Goal: Contribute content: Contribute content

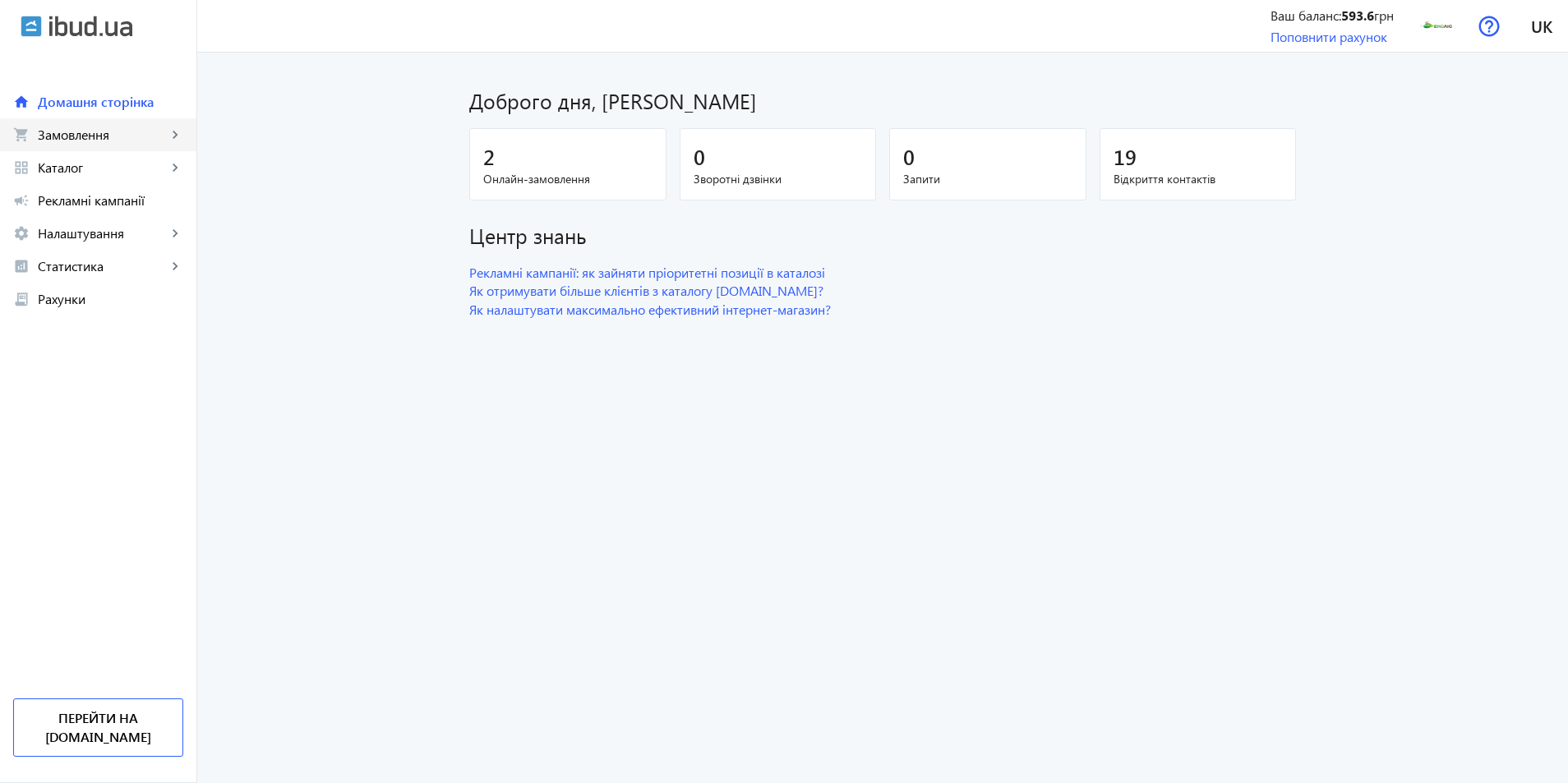
click at [80, 143] on span "Замовлення" at bounding box center [102, 135] width 129 height 17
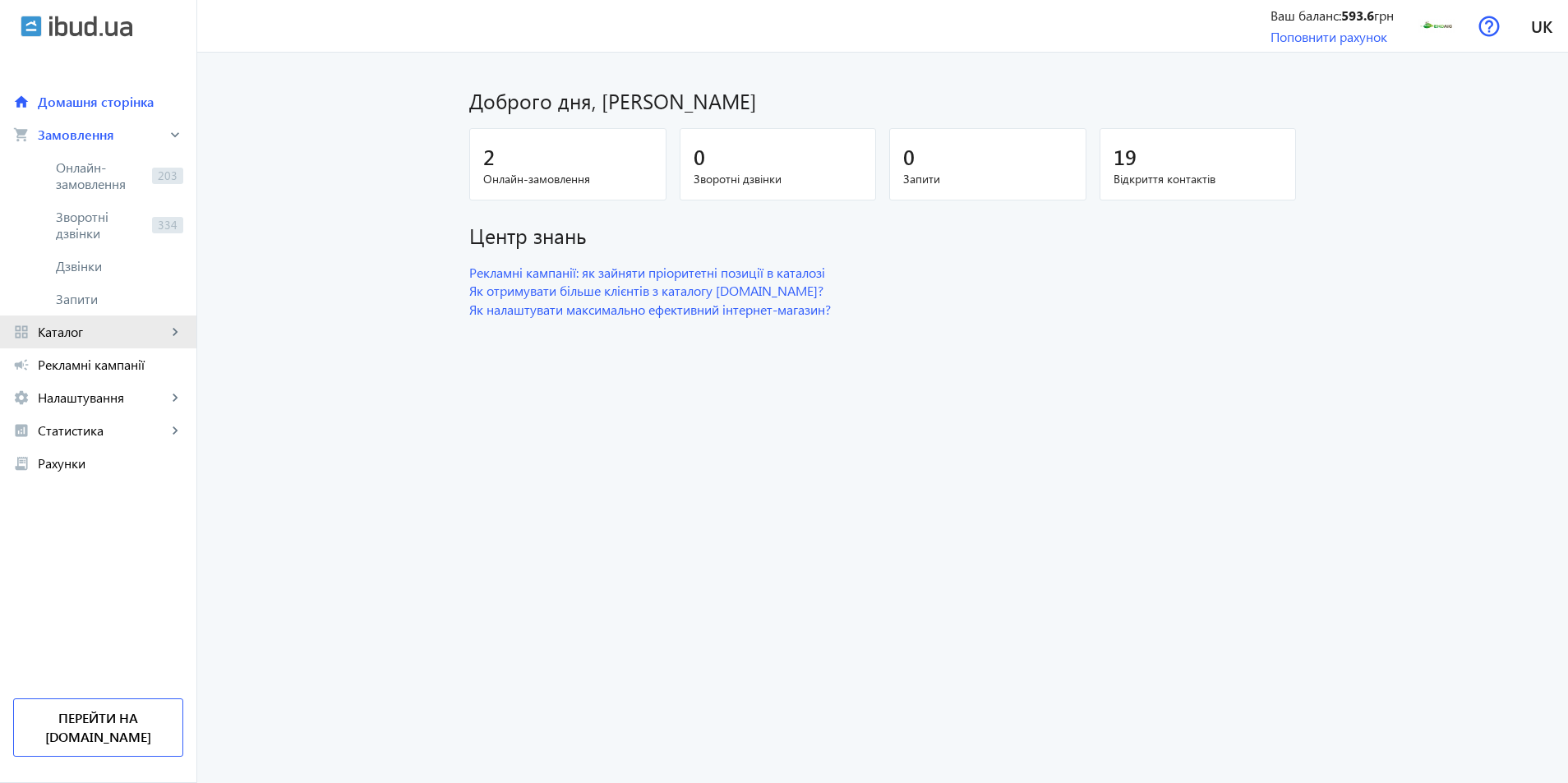
click at [72, 334] on span "Каталог" at bounding box center [102, 332] width 129 height 17
click at [98, 193] on span "Товари" at bounding box center [119, 200] width 128 height 17
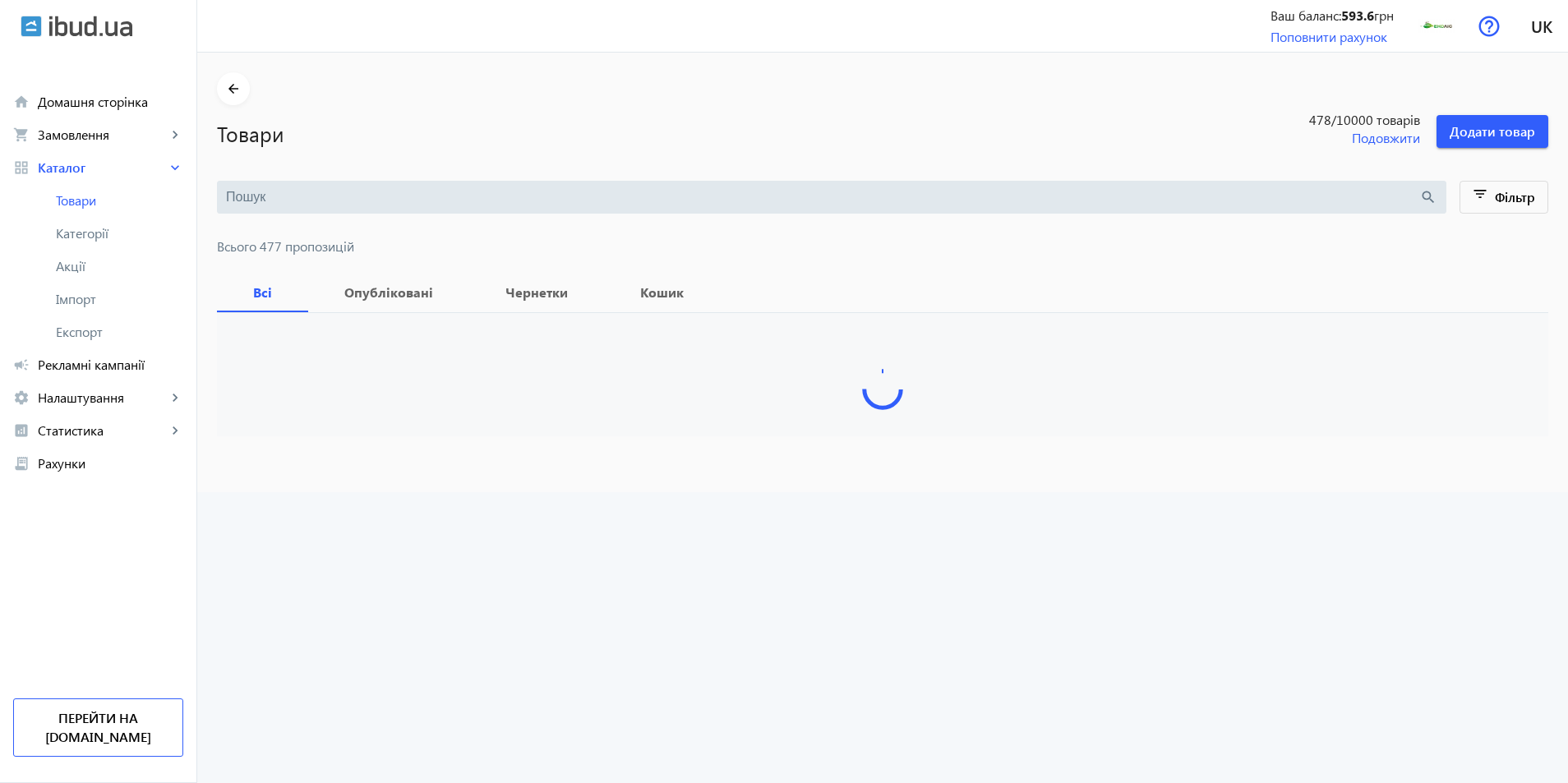
click at [281, 206] on div "search" at bounding box center [832, 197] width 1229 height 33
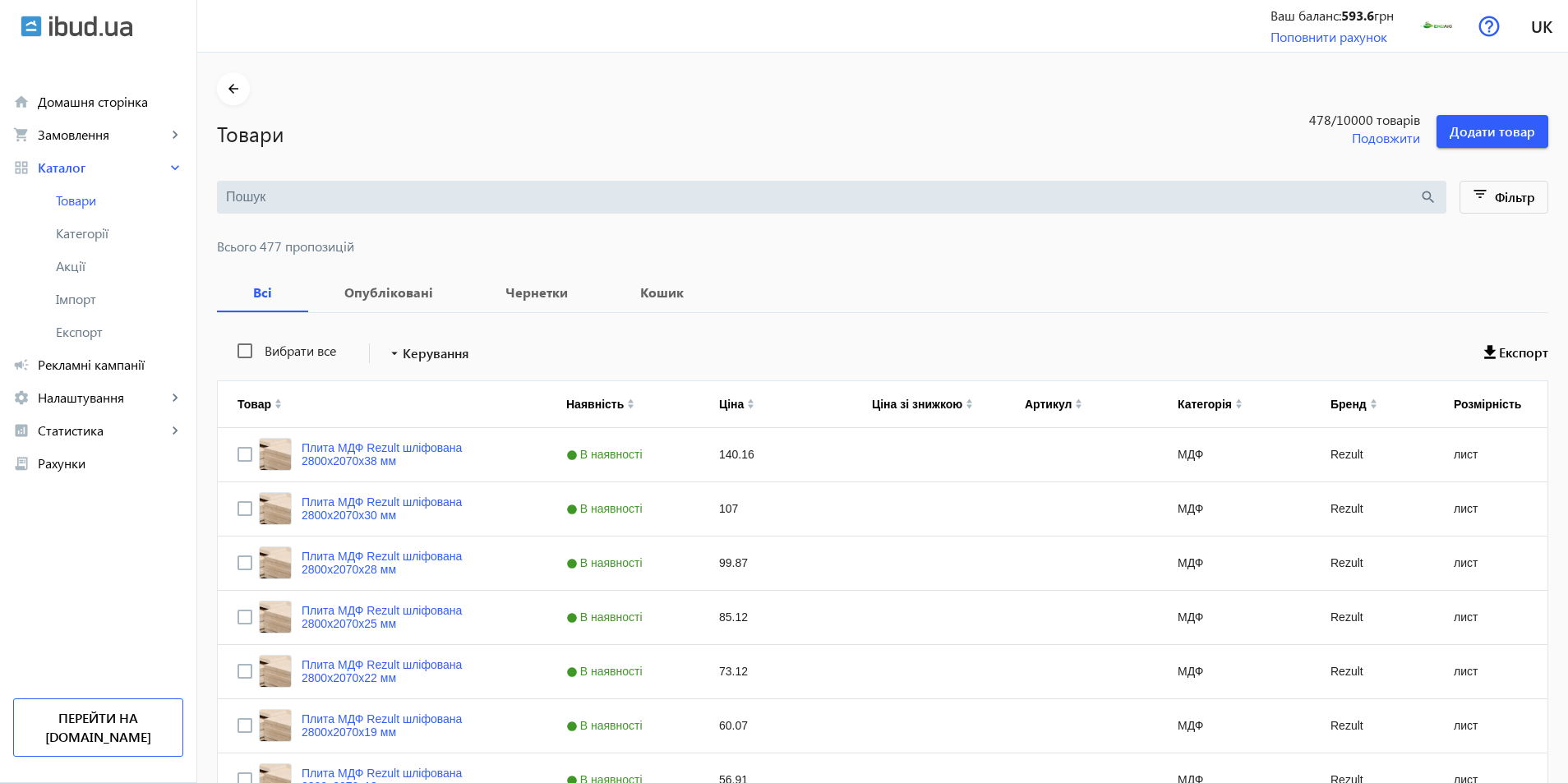
click at [287, 196] on input "search" at bounding box center [822, 197] width 1193 height 18
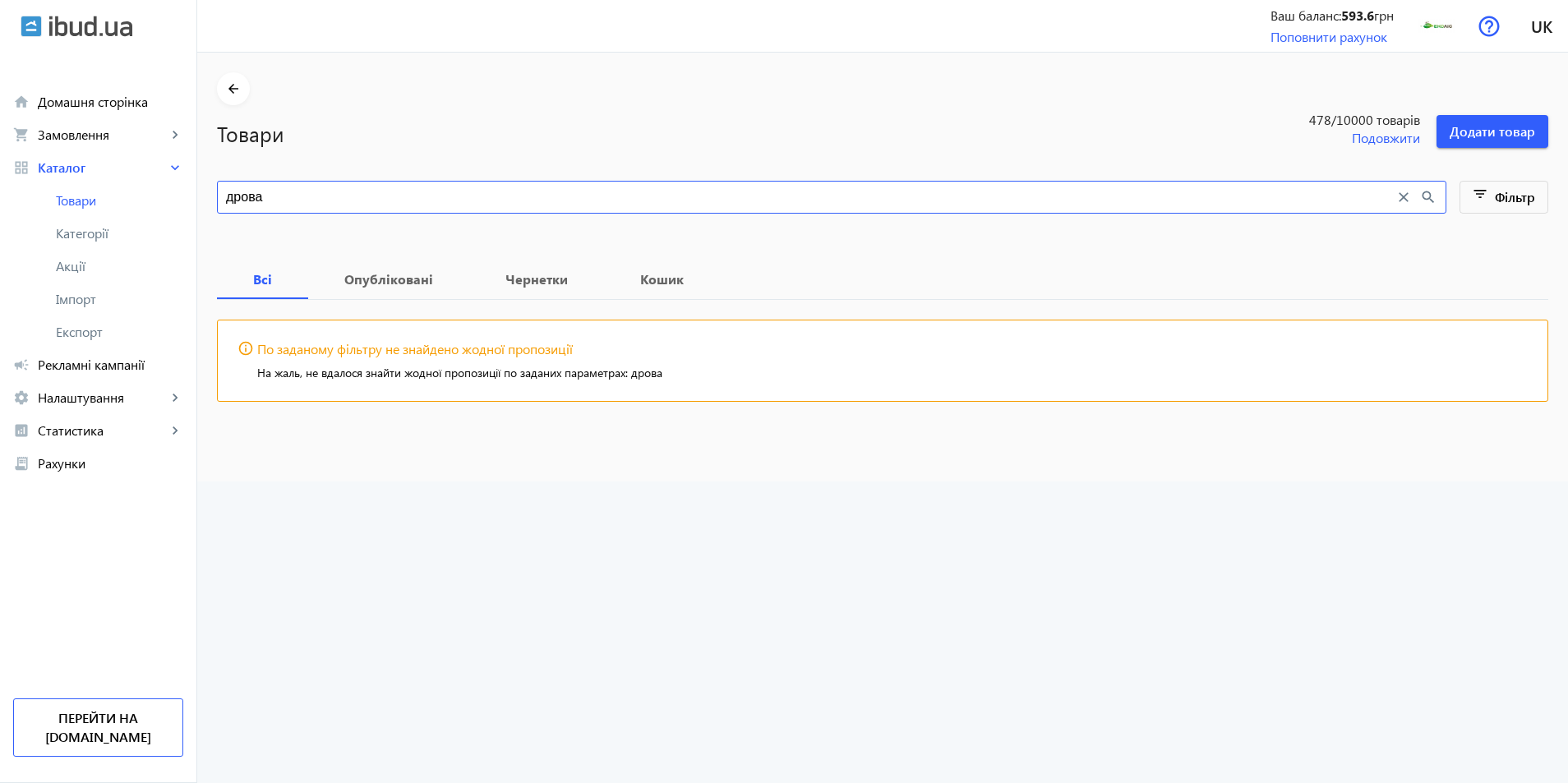
type input "дрова"
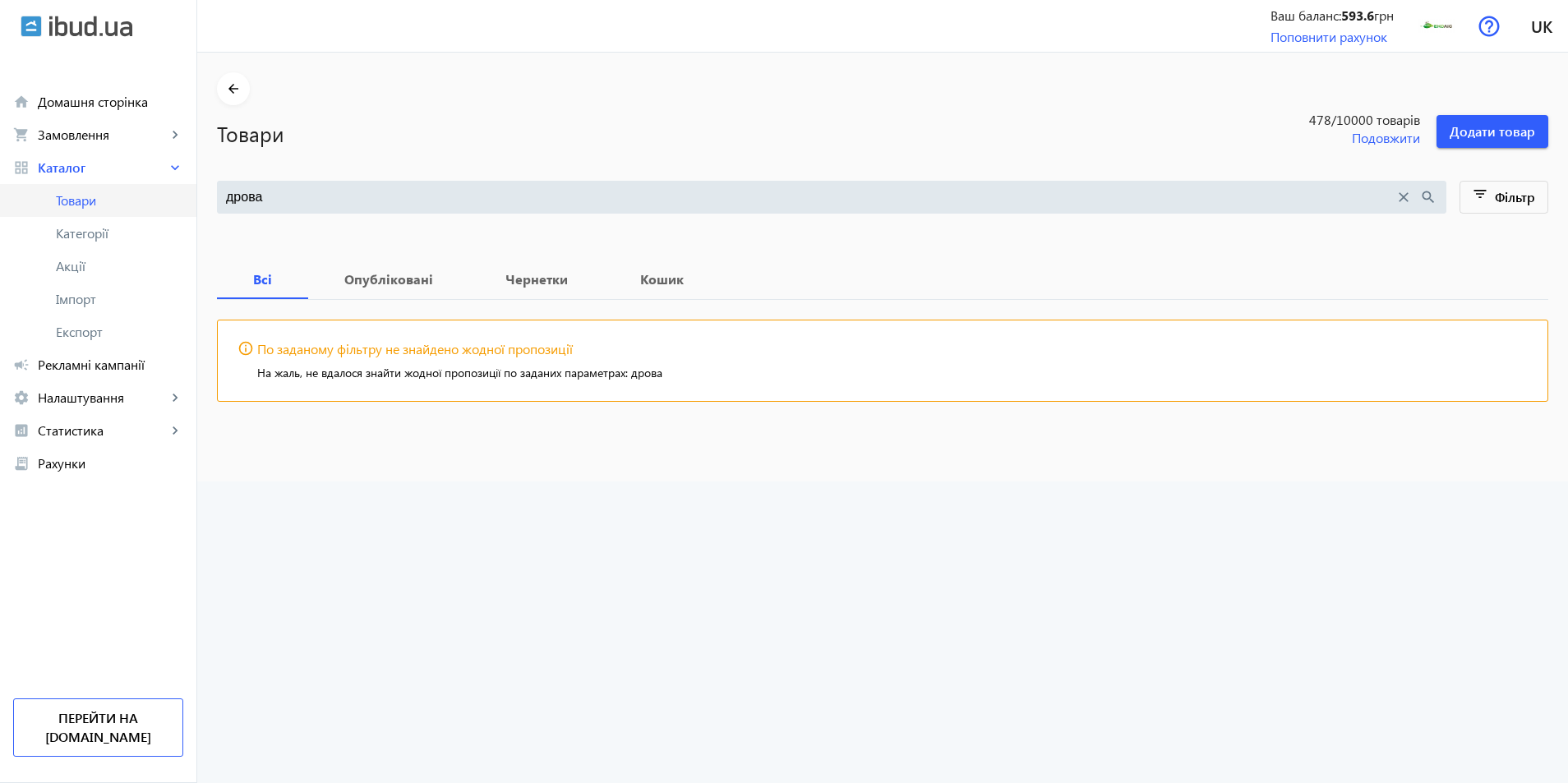
click at [73, 195] on span "Товари" at bounding box center [119, 200] width 128 height 17
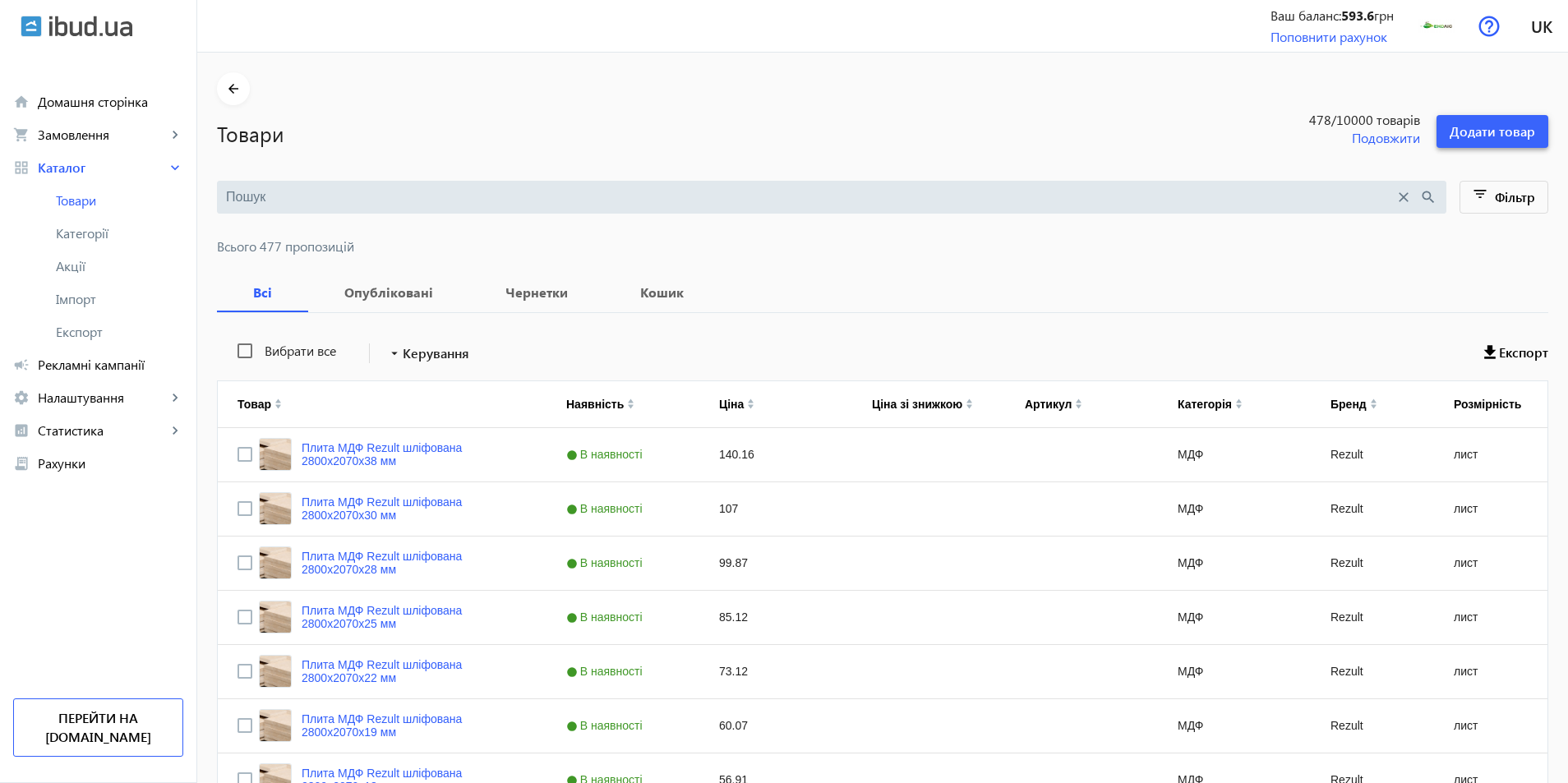
click at [1490, 118] on span at bounding box center [1492, 131] width 112 height 39
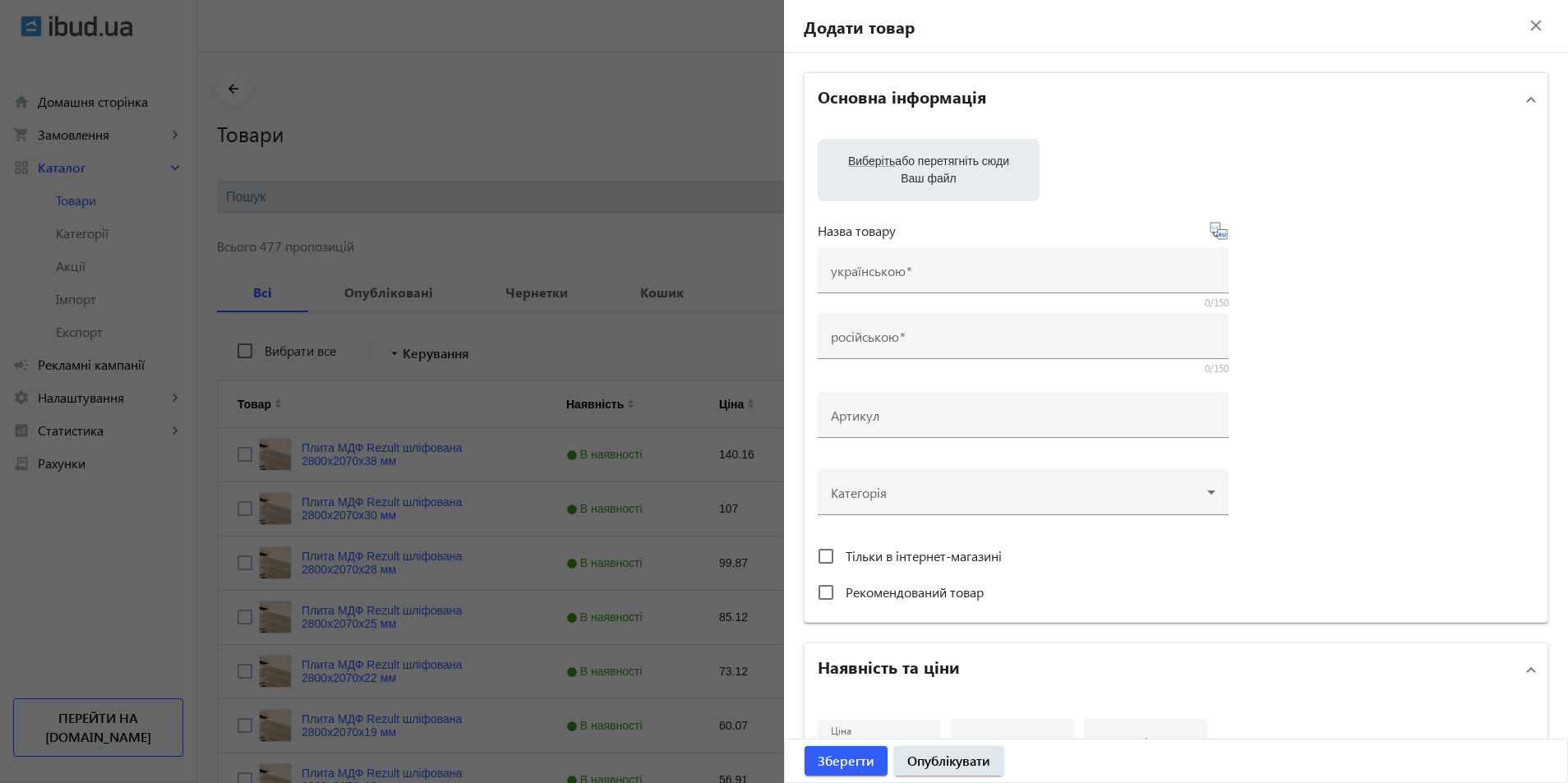
click at [907, 154] on label "Виберіть або перетягніть сюди Ваш файл" at bounding box center [928, 169] width 196 height 46
click at [907, 162] on input "Виберіть або перетягніть сюди Ваш файл" at bounding box center [928, 171] width 196 height 20
type input "C:\fakepath\drova-vilkha-bereza-28559620102252.webp"
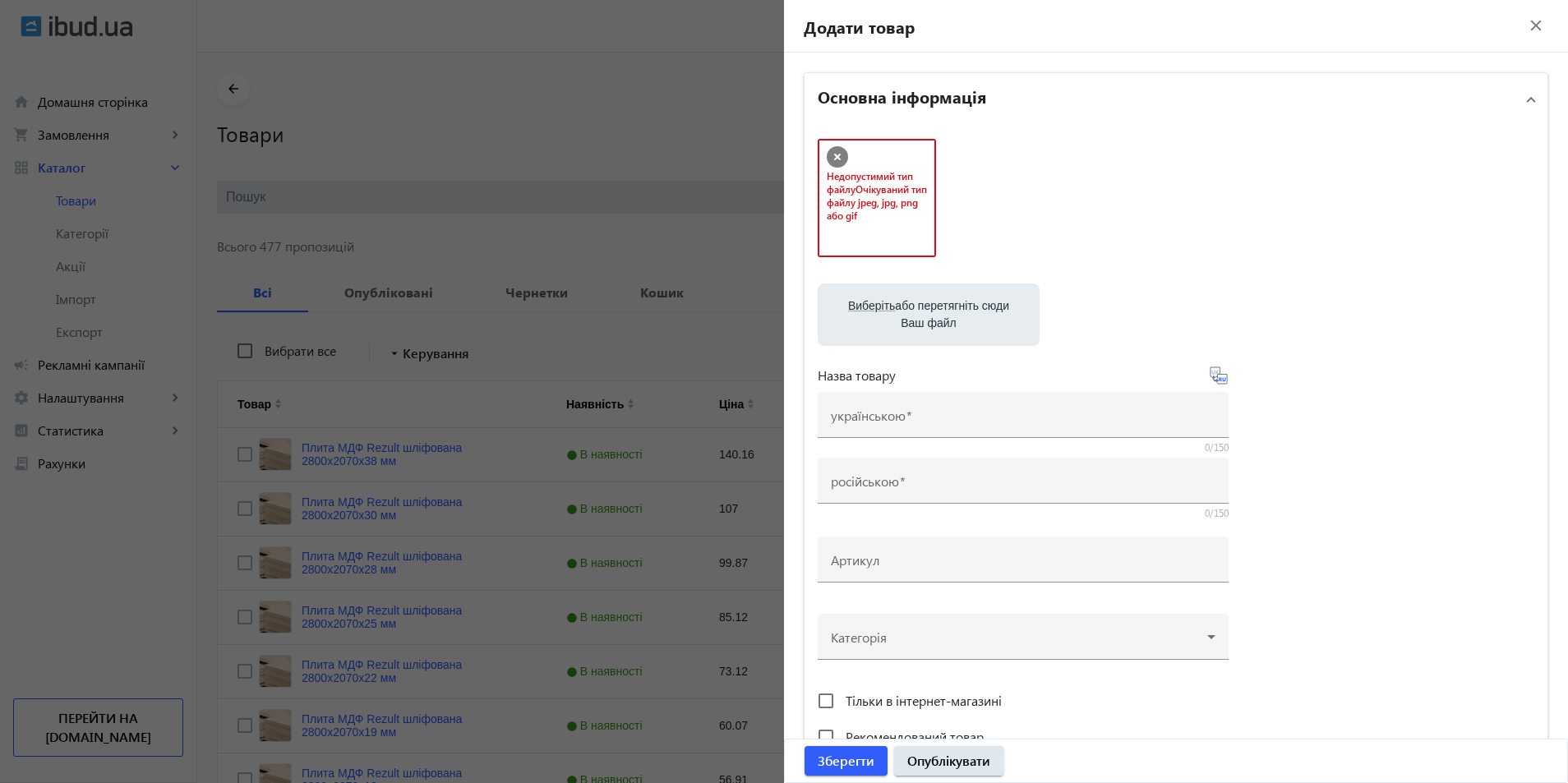
click at [835, 149] on icon at bounding box center [837, 156] width 22 height 22
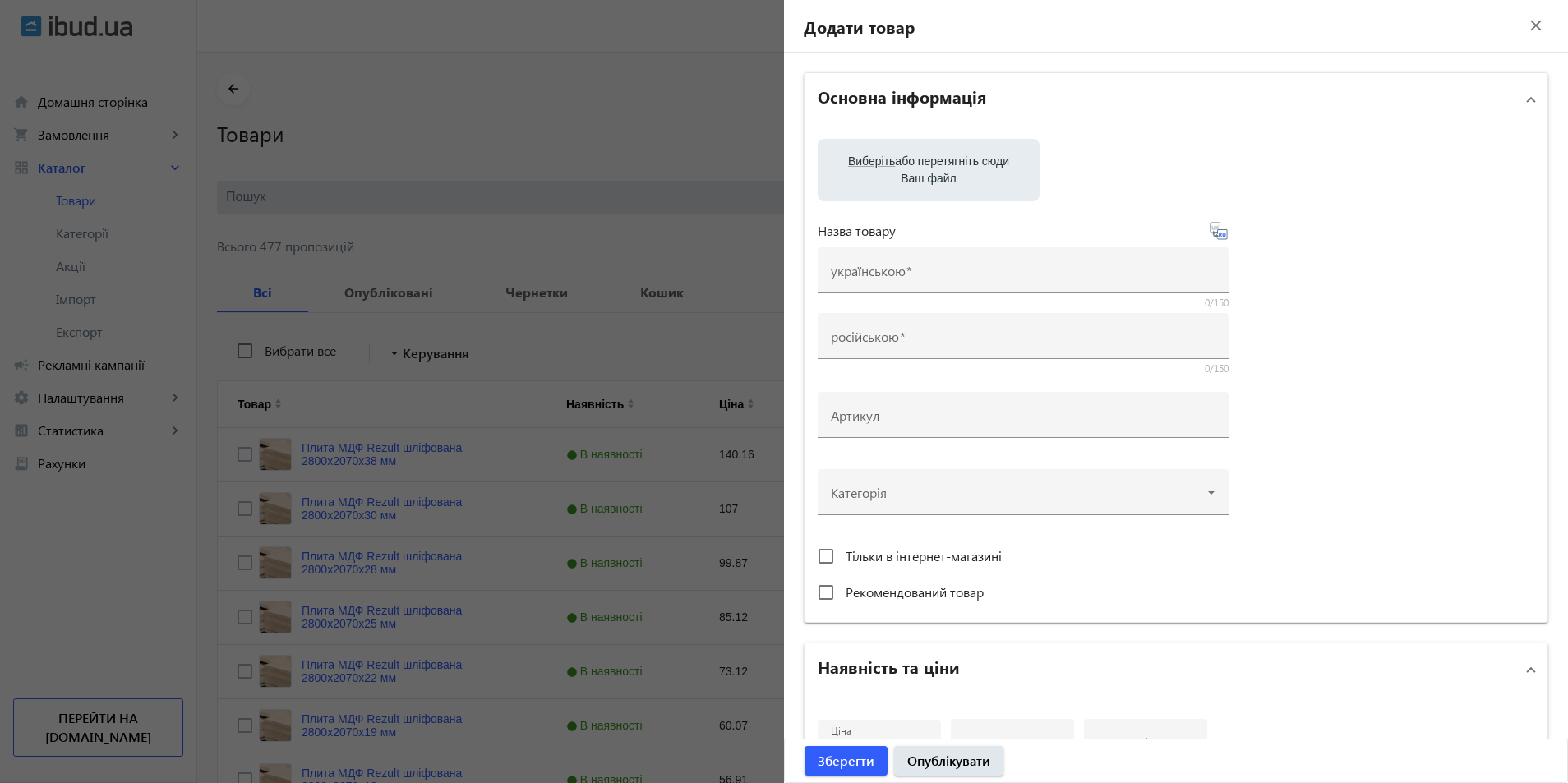
click at [896, 172] on label "Виберіть або перетягніть сюди Ваш файл" at bounding box center [928, 169] width 196 height 46
click at [896, 172] on input "Виберіть або перетягніть сюди Ваш файл" at bounding box center [928, 171] width 196 height 20
type input "C:\fakepath\drova-vilkha-bereza-jpeg"
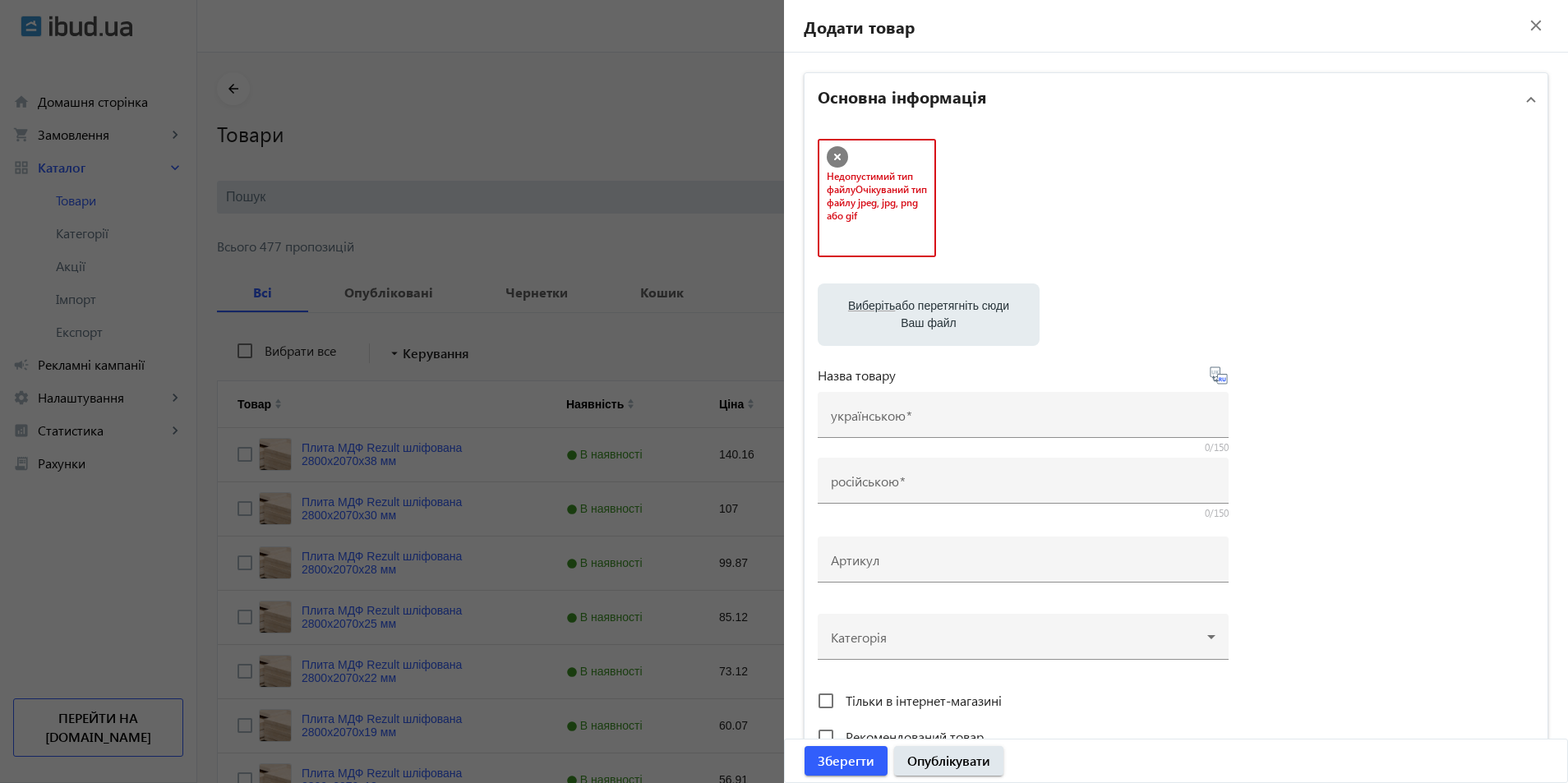
click at [884, 207] on span "Очікуваний тип файлу jpeg, jpg, png або gif" at bounding box center [876, 202] width 100 height 39
click at [826, 144] on div "Недопустимий тип файлу Очікуваний тип файлу jpeg, jpg, png або gif" at bounding box center [877, 198] width 115 height 115
click at [834, 156] on icon at bounding box center [838, 157] width 7 height 7
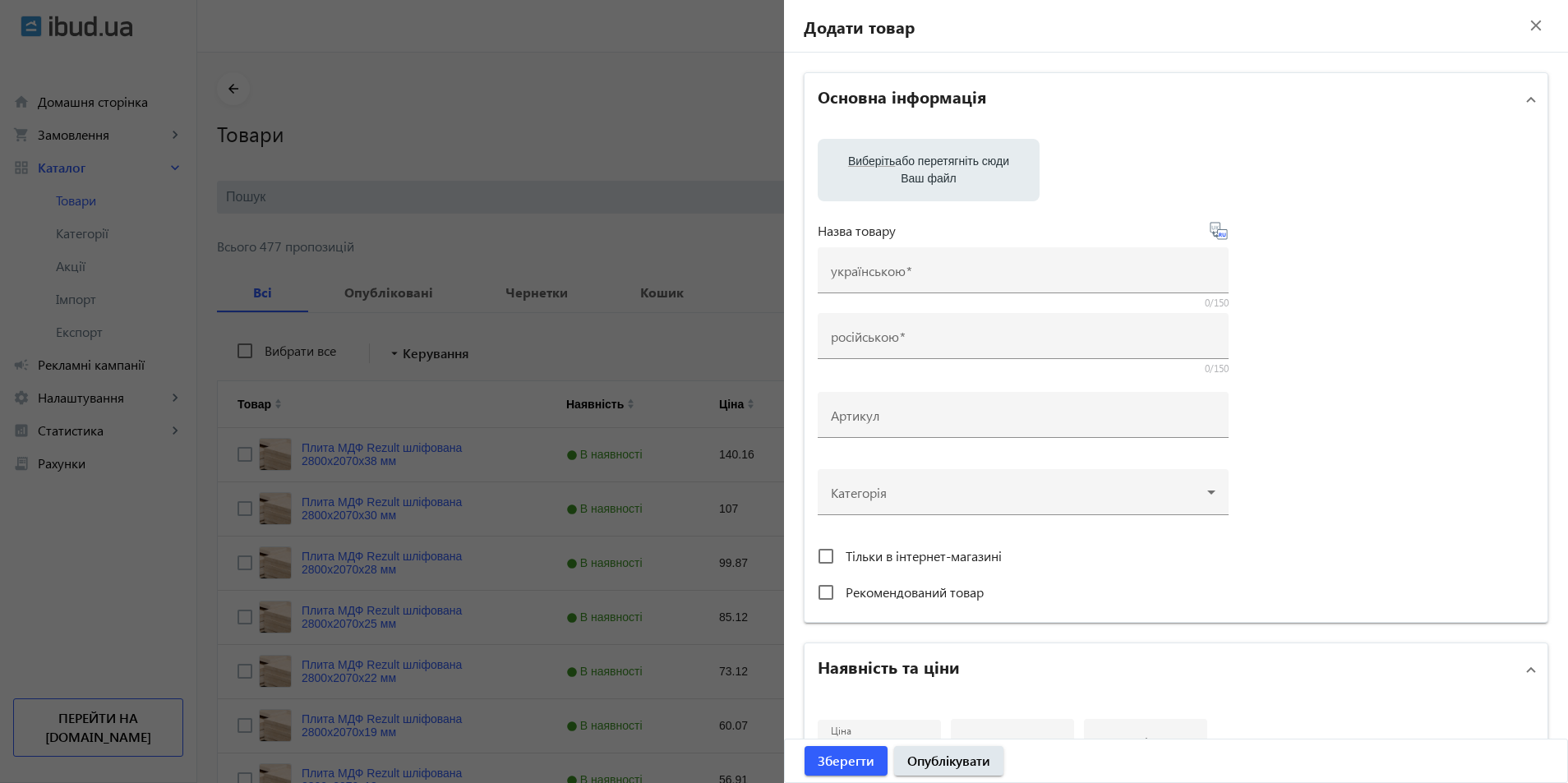
click at [913, 169] on label "Виберіть або перетягніть сюди Ваш файл" at bounding box center [928, 169] width 196 height 46
click at [913, 169] on input "Виберіть або перетягніть сюди Ваш файл" at bounding box center [928, 171] width 196 height 20
type input "C:\fakepath\drova-vilkha-bereza-28559620102252 (1).gpeg.webp"
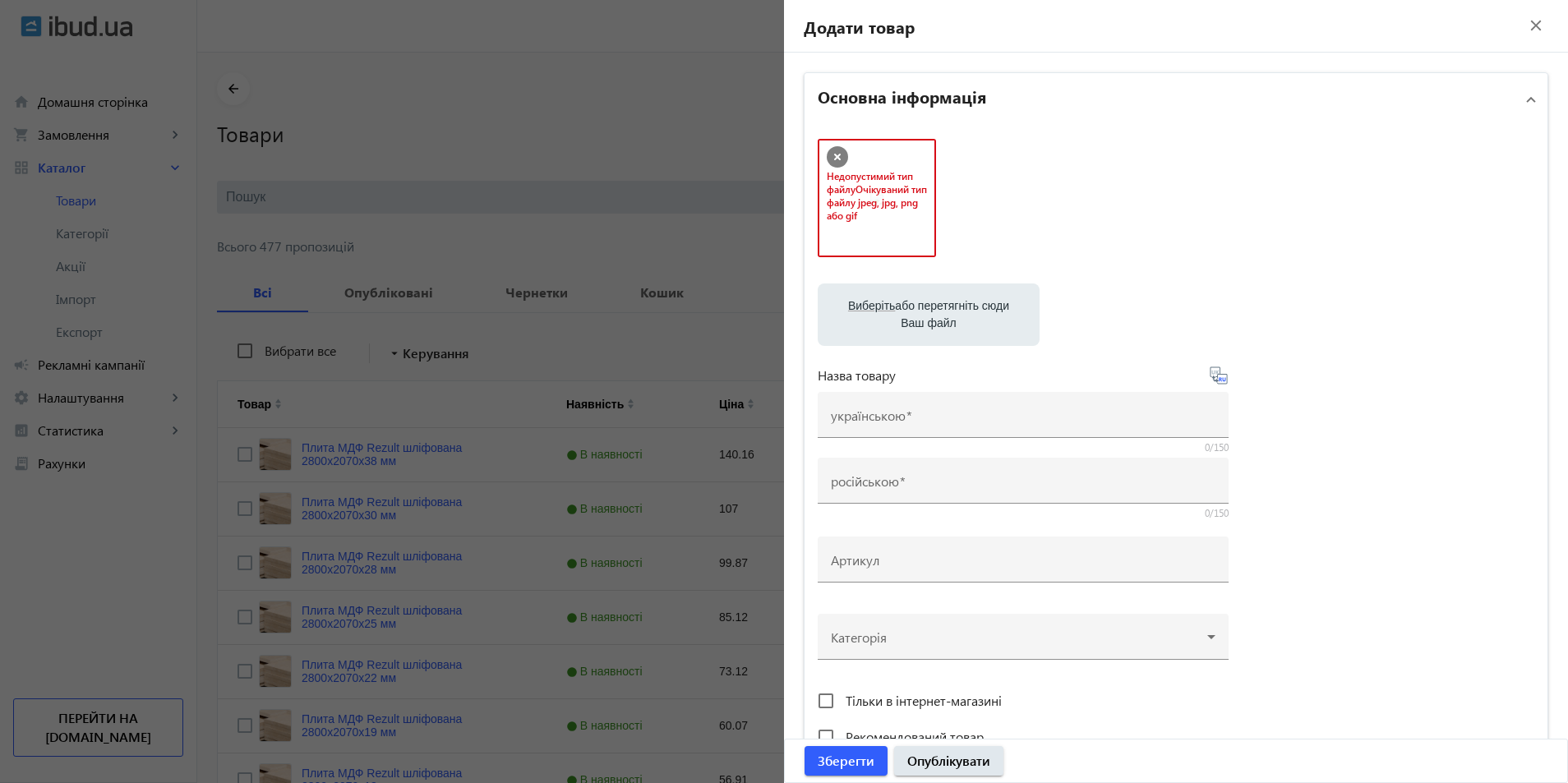
click at [835, 154] on icon at bounding box center [837, 156] width 22 height 22
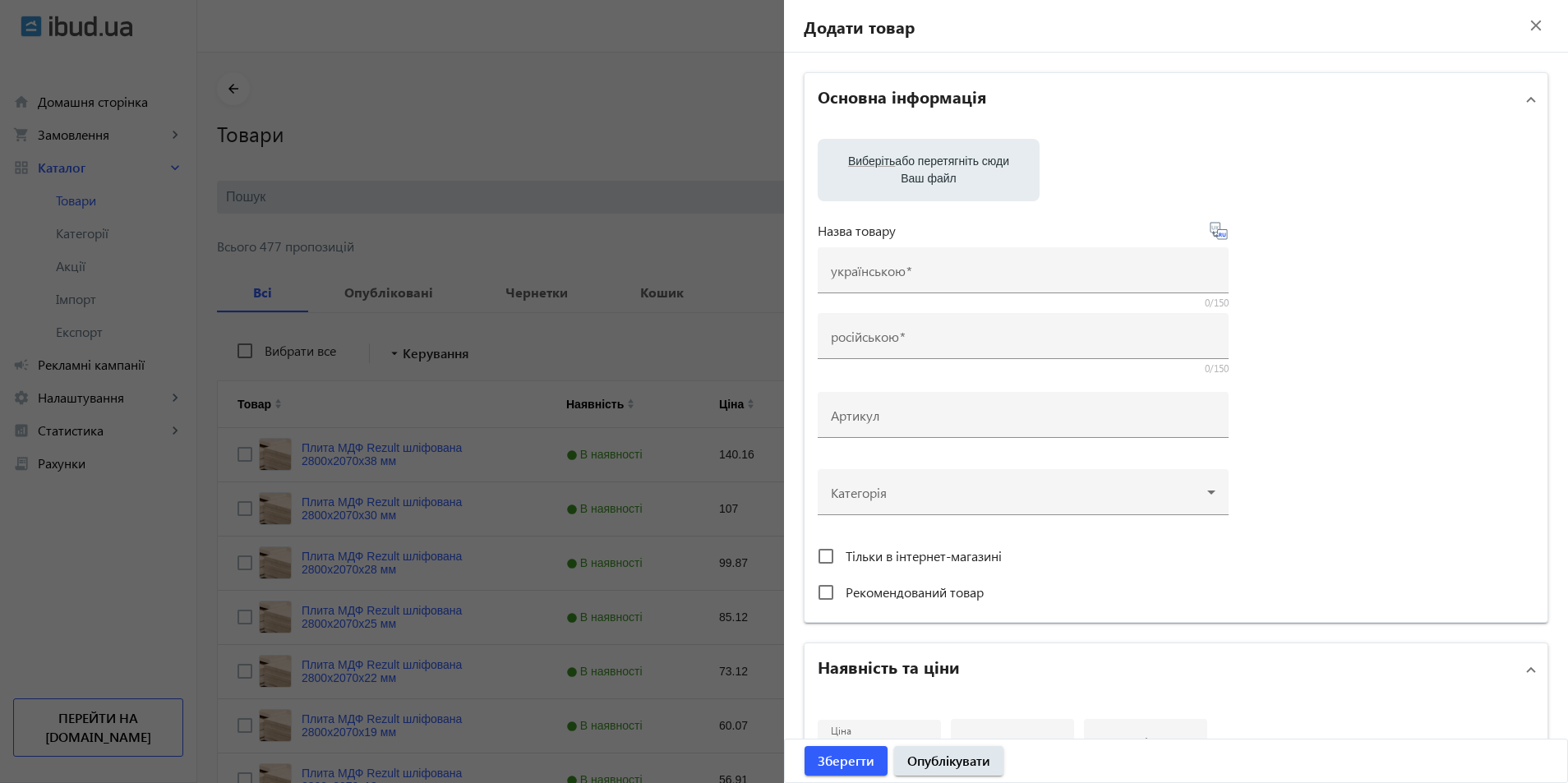
click at [957, 201] on div "Виберіть або перетягніть сюди Ваш файл" at bounding box center [928, 170] width 196 height 63
